Goal: Check status: Check status

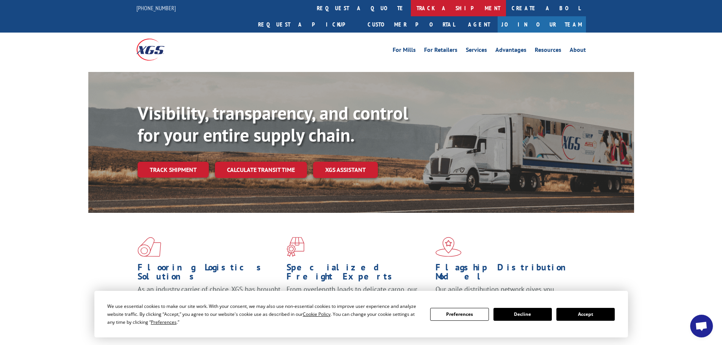
click at [411, 8] on link "track a shipment" at bounding box center [458, 8] width 95 height 16
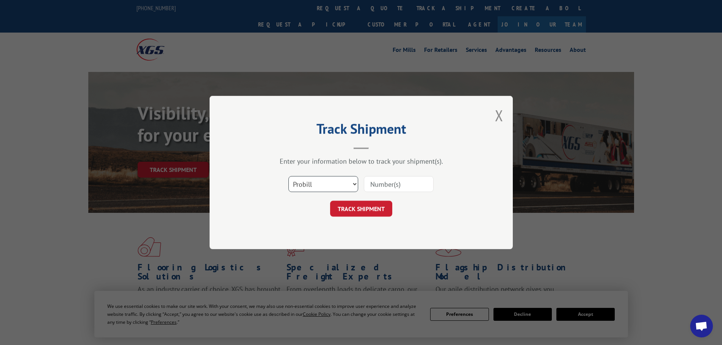
click at [344, 186] on select "Select category... Probill BOL PO" at bounding box center [323, 184] width 70 height 16
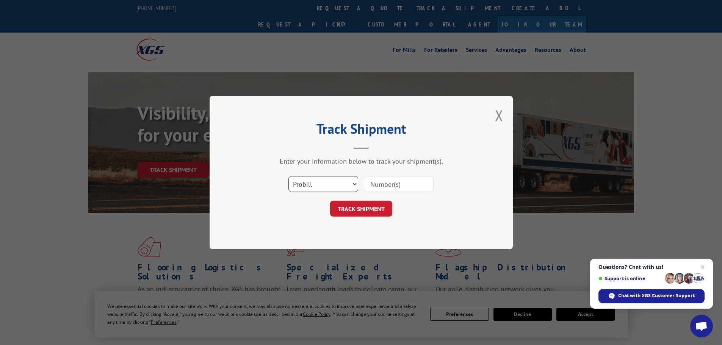
select select "bol"
click at [288, 176] on select "Select category... Probill BOL PO" at bounding box center [323, 184] width 70 height 16
click at [388, 183] on input at bounding box center [399, 184] width 70 height 16
type input "7083341"
click at [330, 201] on button "TRACK SHIPMENT" at bounding box center [361, 209] width 62 height 16
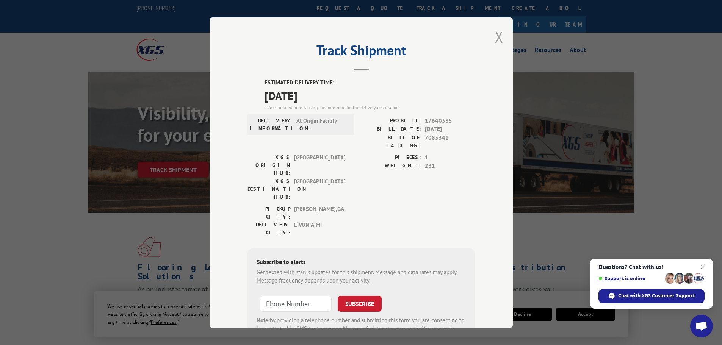
click at [495, 36] on button "Close modal" at bounding box center [499, 37] width 8 height 20
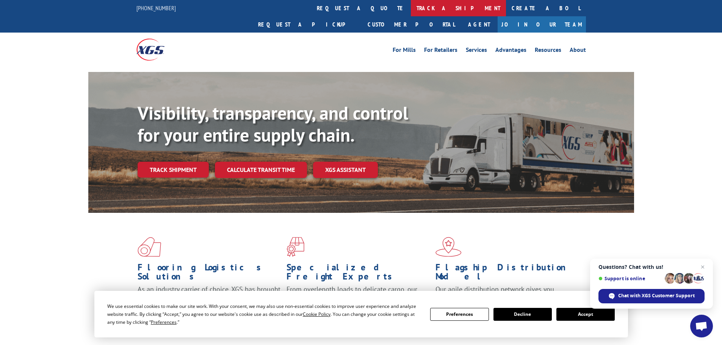
click at [411, 7] on link "track a shipment" at bounding box center [458, 8] width 95 height 16
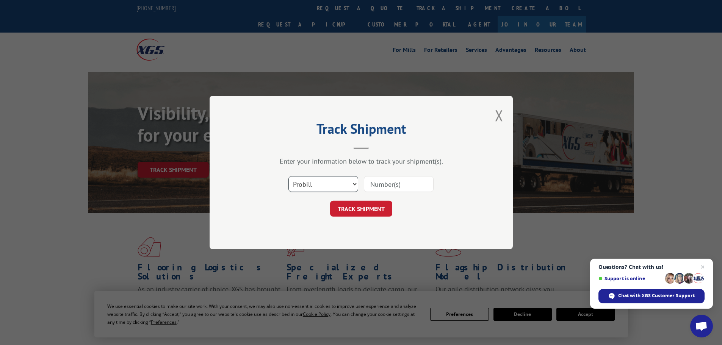
click at [339, 183] on select "Select category... Probill BOL PO" at bounding box center [323, 184] width 70 height 16
select select "bol"
click at [288, 176] on select "Select category... Probill BOL PO" at bounding box center [323, 184] width 70 height 16
click at [393, 189] on input at bounding box center [399, 184] width 70 height 16
type input "485166"
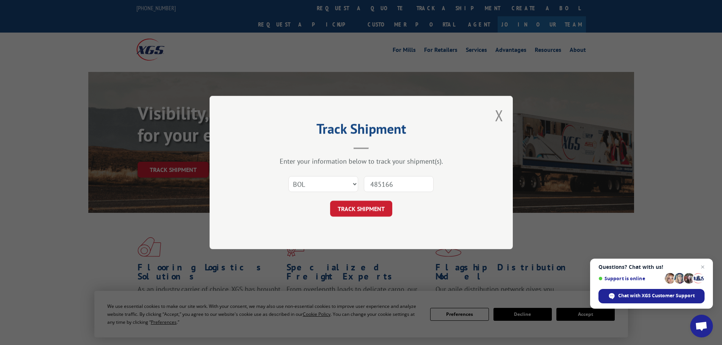
click button "TRACK SHIPMENT" at bounding box center [361, 209] width 62 height 16
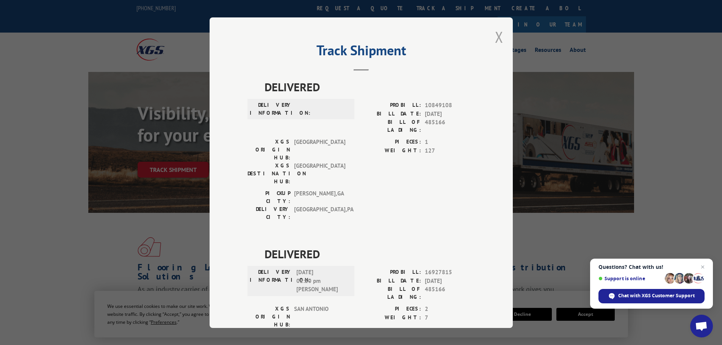
click at [495, 37] on button "Close modal" at bounding box center [499, 37] width 8 height 20
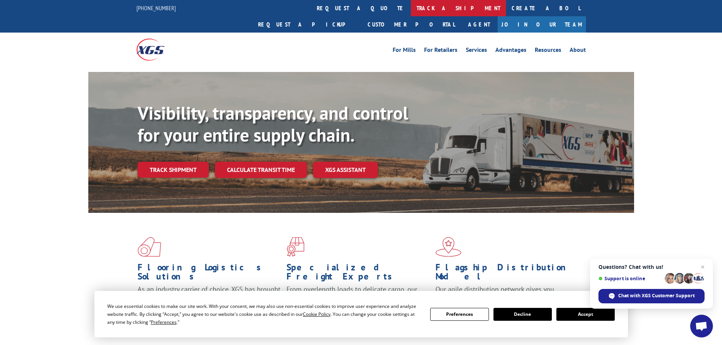
click at [411, 7] on link "track a shipment" at bounding box center [458, 8] width 95 height 16
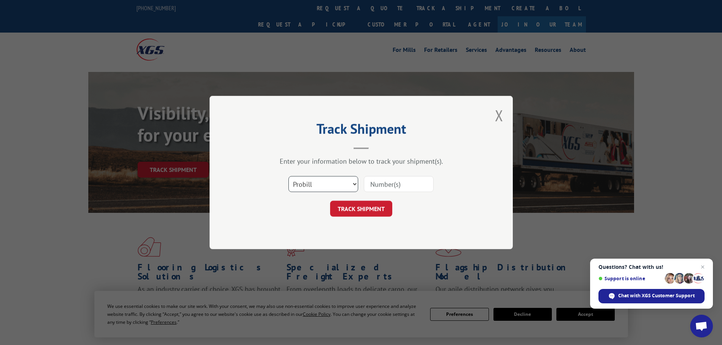
click at [326, 180] on select "Select category... Probill BOL PO" at bounding box center [323, 184] width 70 height 16
select select "bol"
click at [288, 176] on select "Select category... Probill BOL PO" at bounding box center [323, 184] width 70 height 16
click at [389, 184] on input at bounding box center [399, 184] width 70 height 16
type input "5569302"
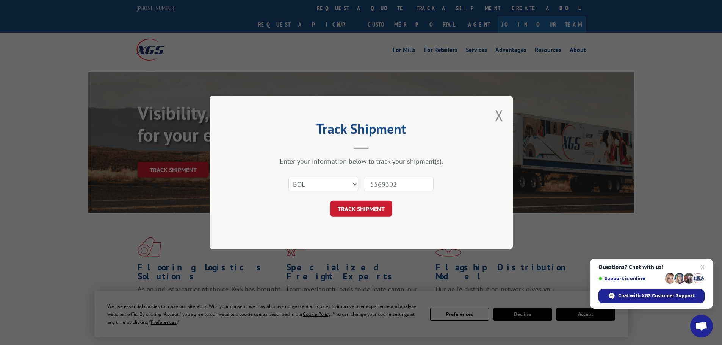
click at [330, 201] on button "TRACK SHIPMENT" at bounding box center [361, 209] width 62 height 16
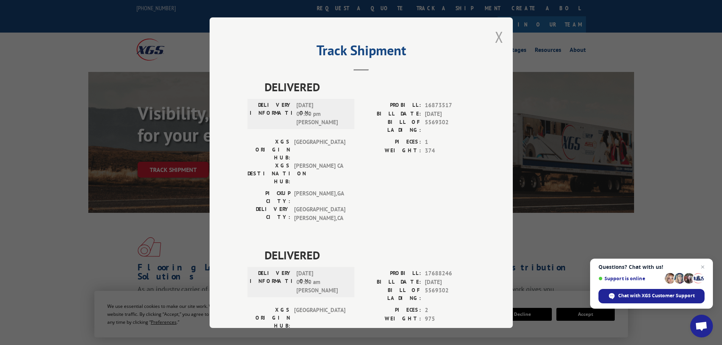
click at [495, 37] on button "Close modal" at bounding box center [499, 37] width 8 height 20
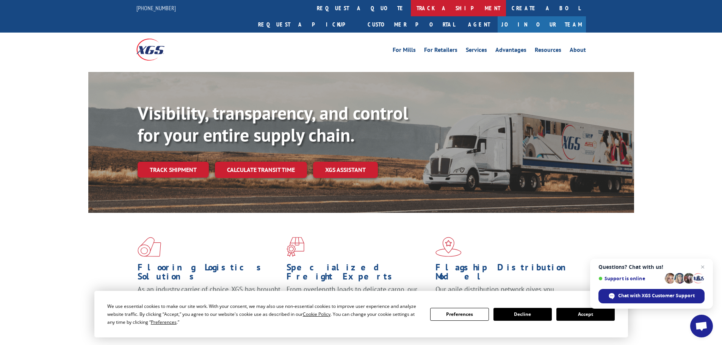
click at [411, 9] on link "track a shipment" at bounding box center [458, 8] width 95 height 16
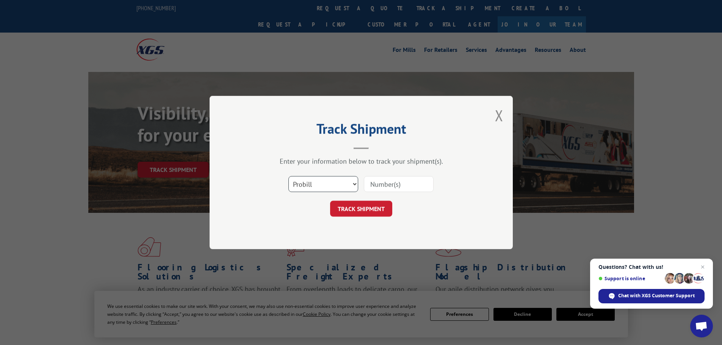
click at [347, 180] on select "Select category... Probill BOL PO" at bounding box center [323, 184] width 70 height 16
select select "bol"
click at [288, 176] on select "Select category... Probill BOL PO" at bounding box center [323, 184] width 70 height 16
click at [377, 183] on input at bounding box center [399, 184] width 70 height 16
type input "5590548"
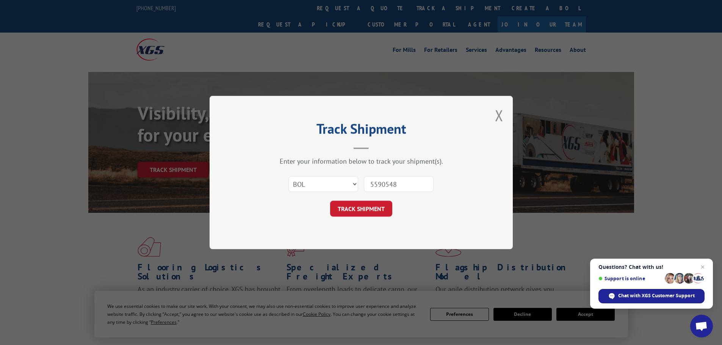
click at [330, 201] on button "TRACK SHIPMENT" at bounding box center [361, 209] width 62 height 16
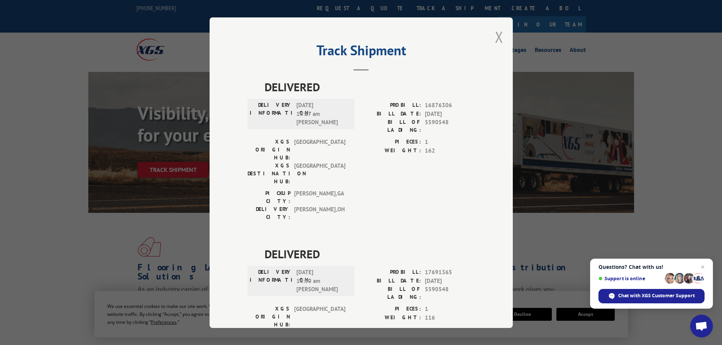
click at [495, 36] on button "Close modal" at bounding box center [499, 37] width 8 height 20
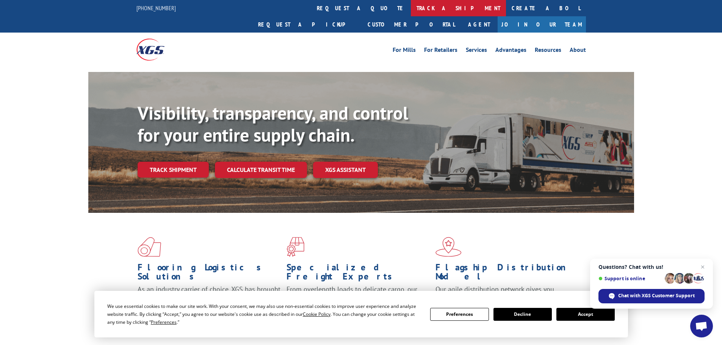
click at [411, 9] on link "track a shipment" at bounding box center [458, 8] width 95 height 16
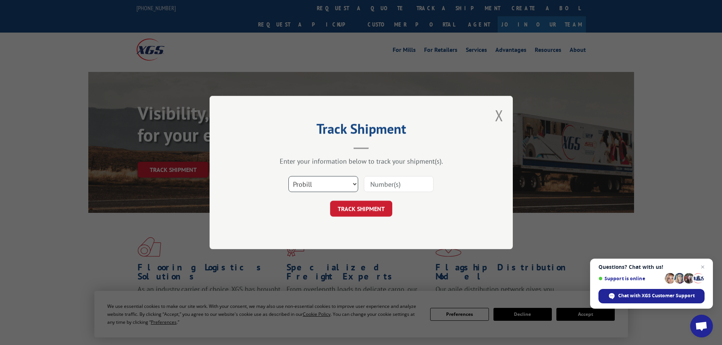
drag, startPoint x: 332, startPoint y: 182, endPoint x: 333, endPoint y: 188, distance: 5.8
click at [332, 182] on select "Select category... Probill BOL PO" at bounding box center [323, 184] width 70 height 16
select select "bol"
click at [288, 176] on select "Select category... Probill BOL PO" at bounding box center [323, 184] width 70 height 16
click at [382, 185] on input at bounding box center [399, 184] width 70 height 16
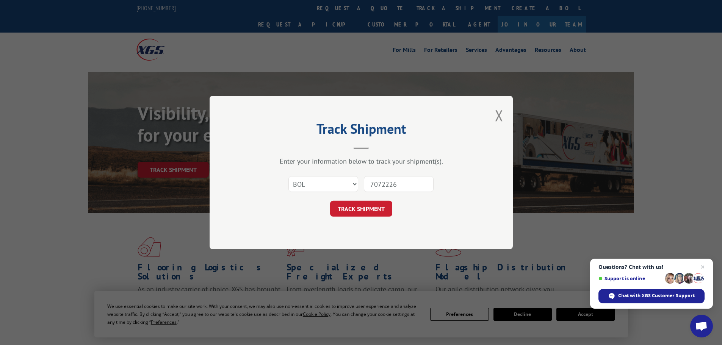
type input "7072226"
click at [330, 201] on button "TRACK SHIPMENT" at bounding box center [361, 209] width 62 height 16
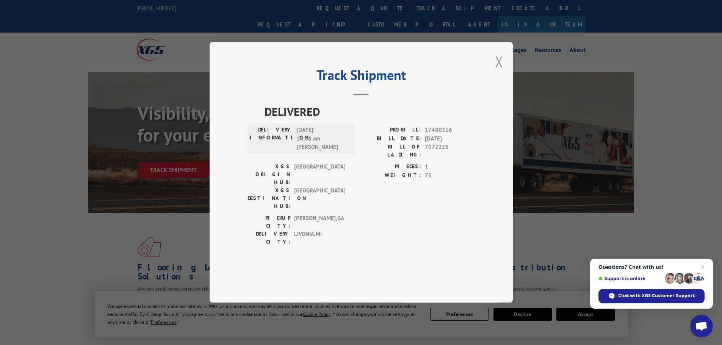
click at [500, 72] on button "Close modal" at bounding box center [499, 62] width 8 height 20
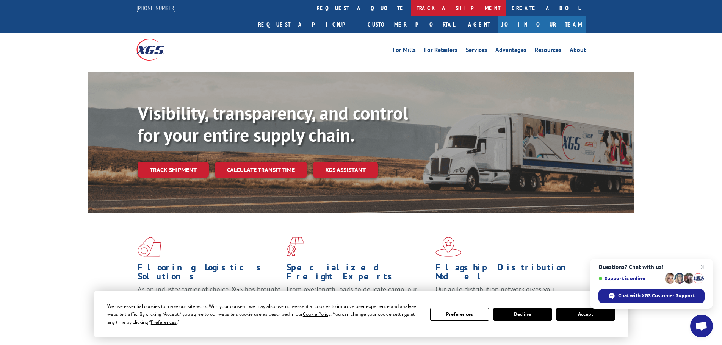
click at [411, 8] on link "track a shipment" at bounding box center [458, 8] width 95 height 16
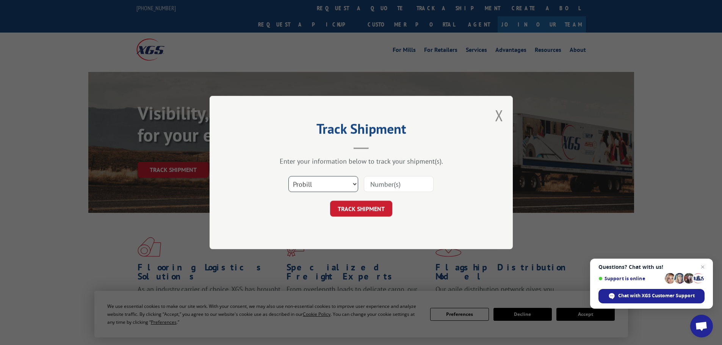
click at [333, 185] on select "Select category... Probill BOL PO" at bounding box center [323, 184] width 70 height 16
select select "bol"
click at [288, 176] on select "Select category... Probill BOL PO" at bounding box center [323, 184] width 70 height 16
click at [394, 185] on input at bounding box center [399, 184] width 70 height 16
type input "7083341"
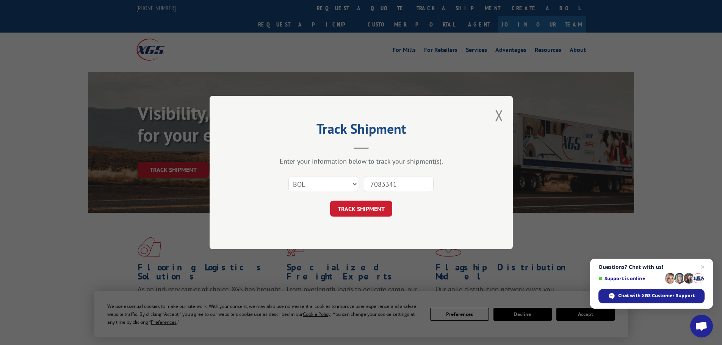
click button "TRACK SHIPMENT" at bounding box center [361, 209] width 62 height 16
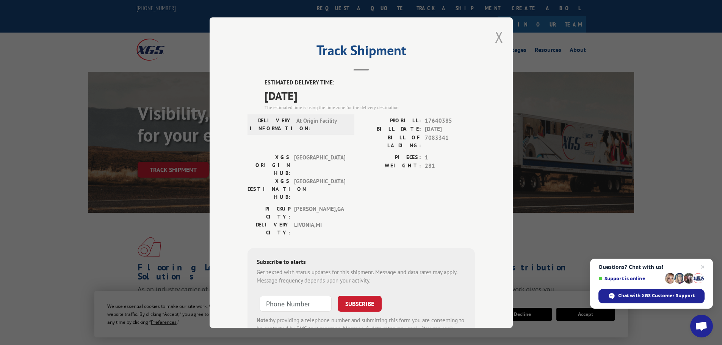
click at [495, 36] on button "Close modal" at bounding box center [499, 37] width 8 height 20
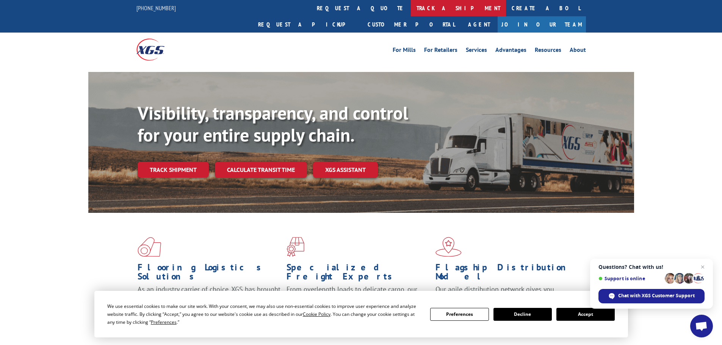
click at [411, 8] on link "track a shipment" at bounding box center [458, 8] width 95 height 16
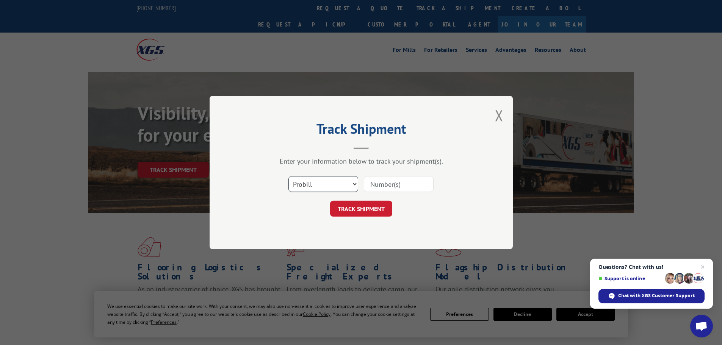
click at [321, 185] on select "Select category... Probill BOL PO" at bounding box center [323, 184] width 70 height 16
select select "bol"
click at [288, 176] on select "Select category... Probill BOL PO" at bounding box center [323, 184] width 70 height 16
click at [372, 183] on input at bounding box center [399, 184] width 70 height 16
type input "5655461"
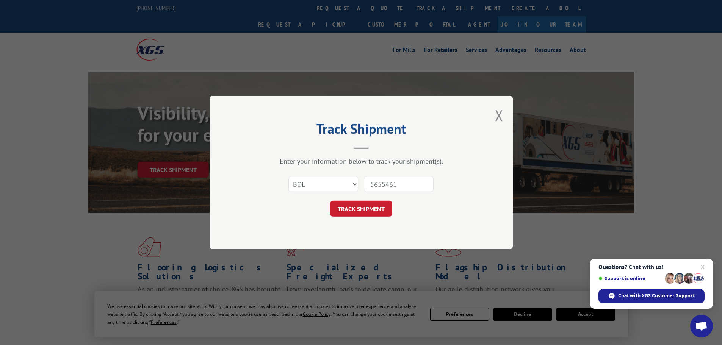
click at [330, 201] on button "TRACK SHIPMENT" at bounding box center [361, 209] width 62 height 16
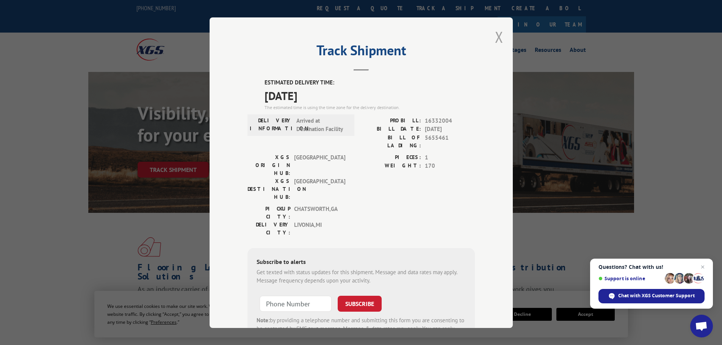
click at [495, 36] on button "Close modal" at bounding box center [499, 37] width 8 height 20
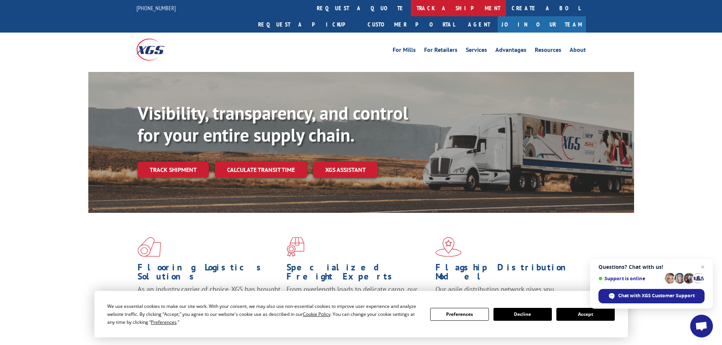
click at [411, 5] on link "track a shipment" at bounding box center [458, 8] width 95 height 16
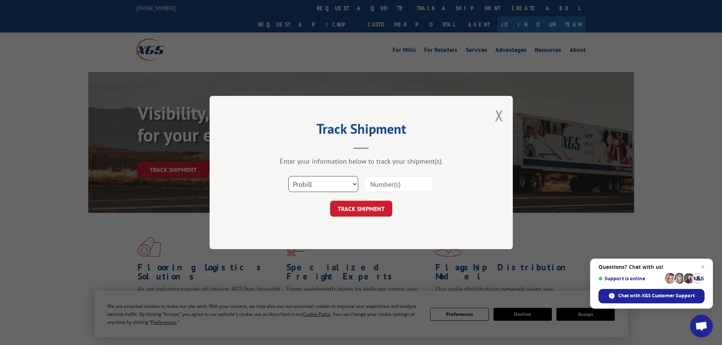
click at [315, 178] on select "Select category... Probill BOL PO" at bounding box center [323, 184] width 70 height 16
select select "bol"
click at [288, 176] on select "Select category... Probill BOL PO" at bounding box center [323, 184] width 70 height 16
click at [379, 186] on input at bounding box center [399, 184] width 70 height 16
type input "986693"
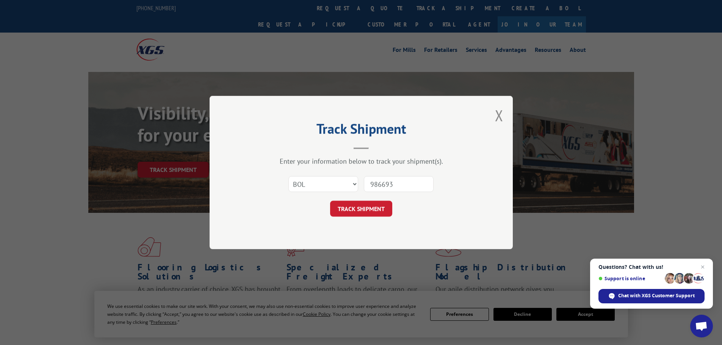
click at [330, 201] on button "TRACK SHIPMENT" at bounding box center [361, 209] width 62 height 16
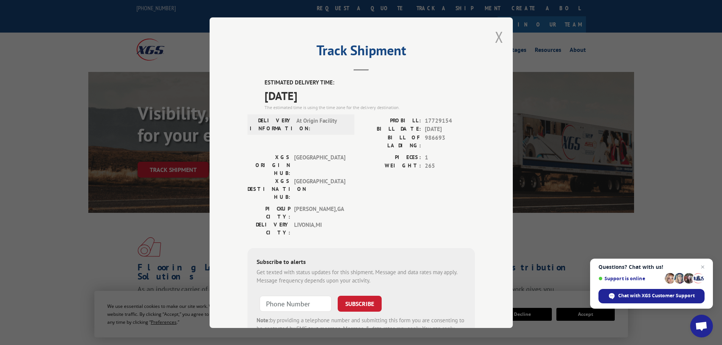
click at [495, 36] on button "Close modal" at bounding box center [499, 37] width 8 height 20
